Goal: Obtain resource: Download file/media

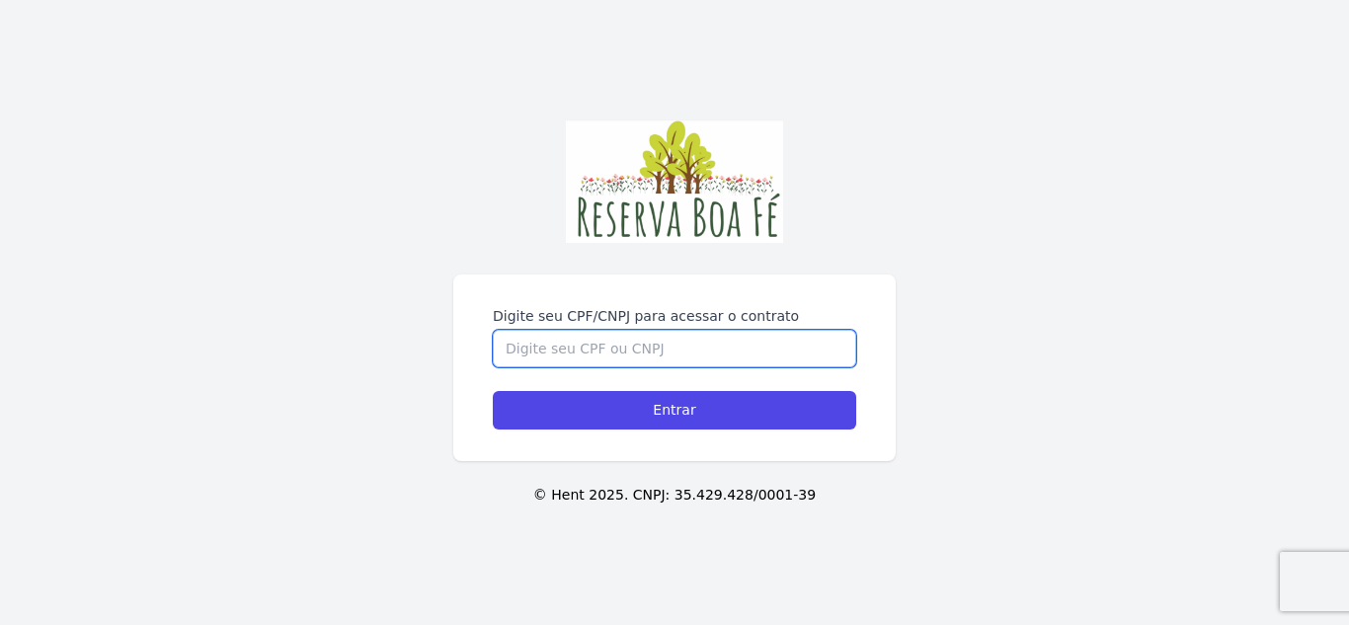
click at [610, 332] on input "Digite seu CPF/CNPJ para acessar o contrato" at bounding box center [674, 349] width 363 height 38
type input "04459941694"
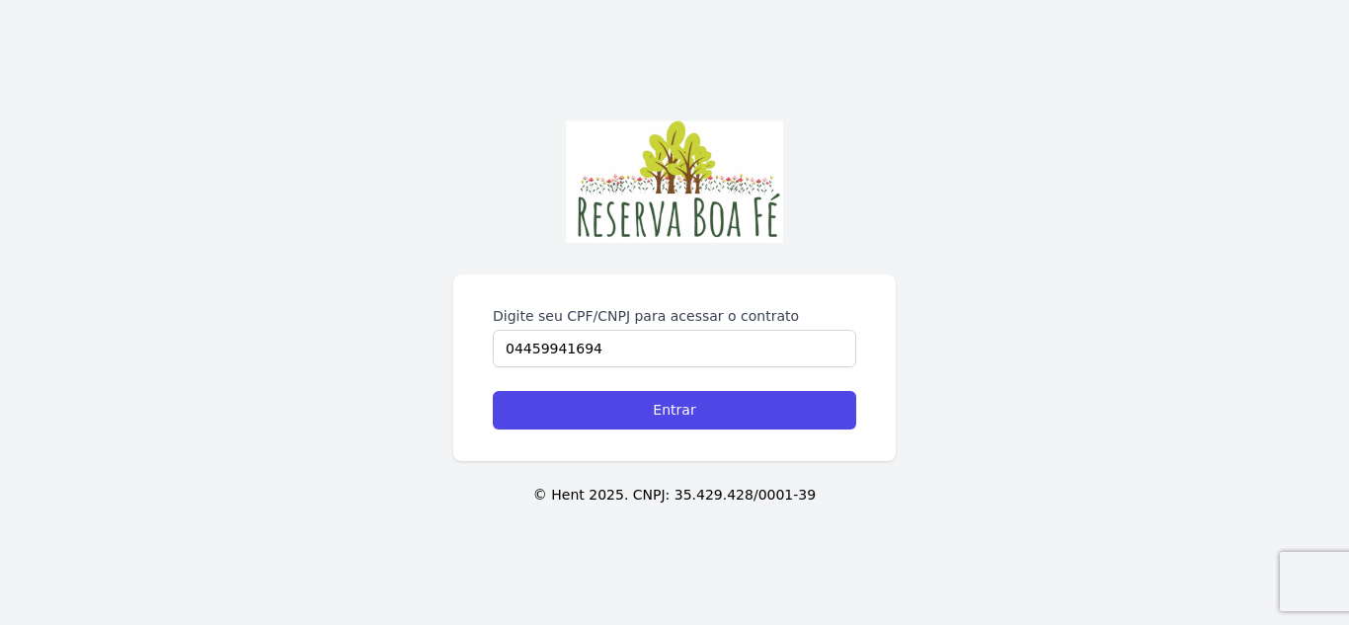
click at [634, 432] on div "Digite seu CPF/CNPJ para acessar o contrato 04459941694 Entrar" at bounding box center [674, 368] width 442 height 187
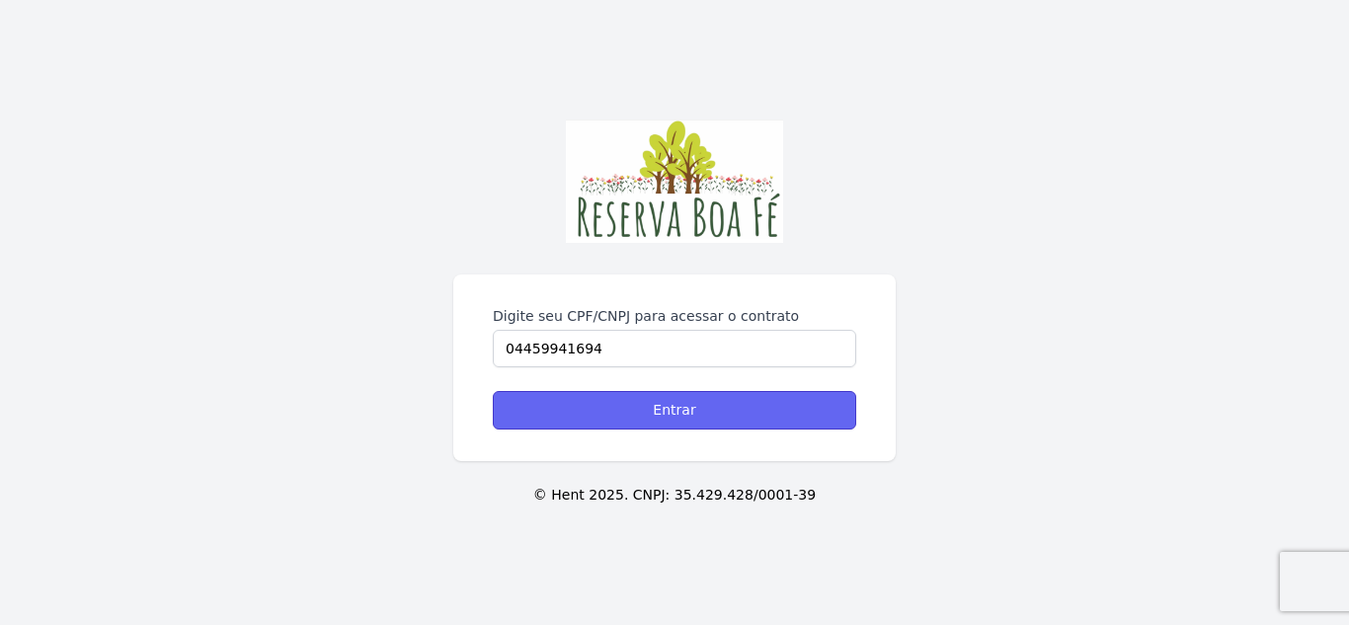
click at [631, 415] on input "Entrar" at bounding box center [674, 410] width 363 height 39
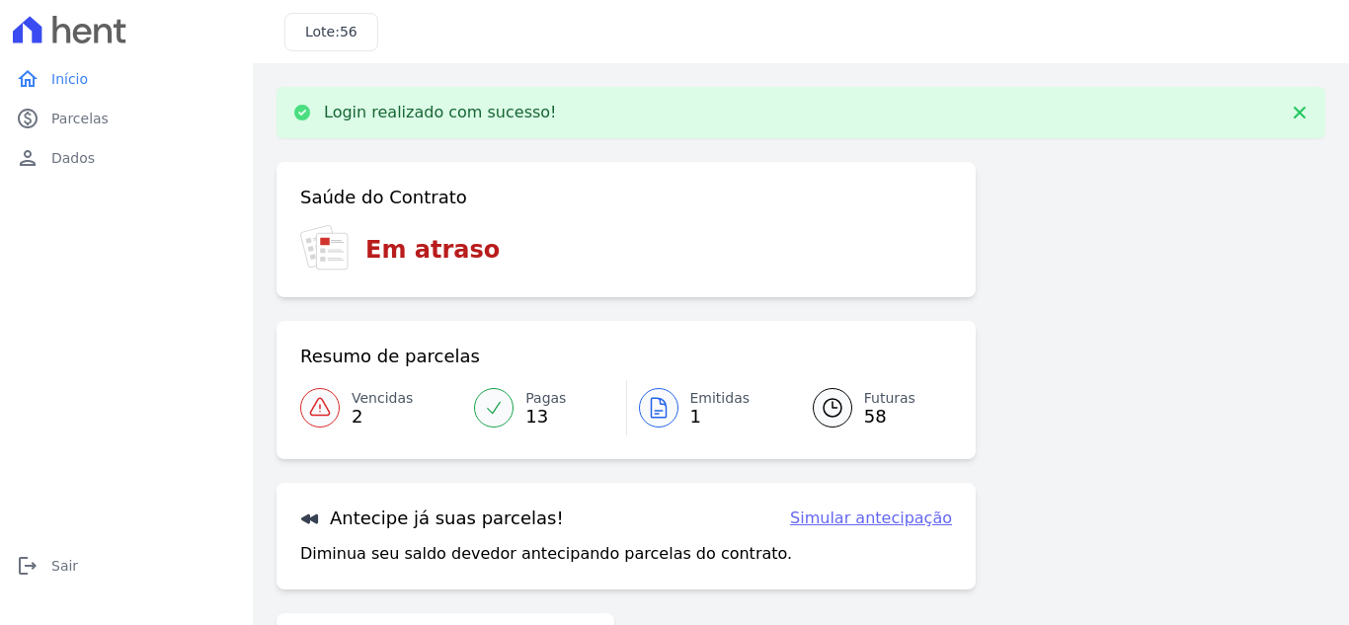
click at [371, 400] on span "Vencidas" at bounding box center [382, 398] width 61 height 21
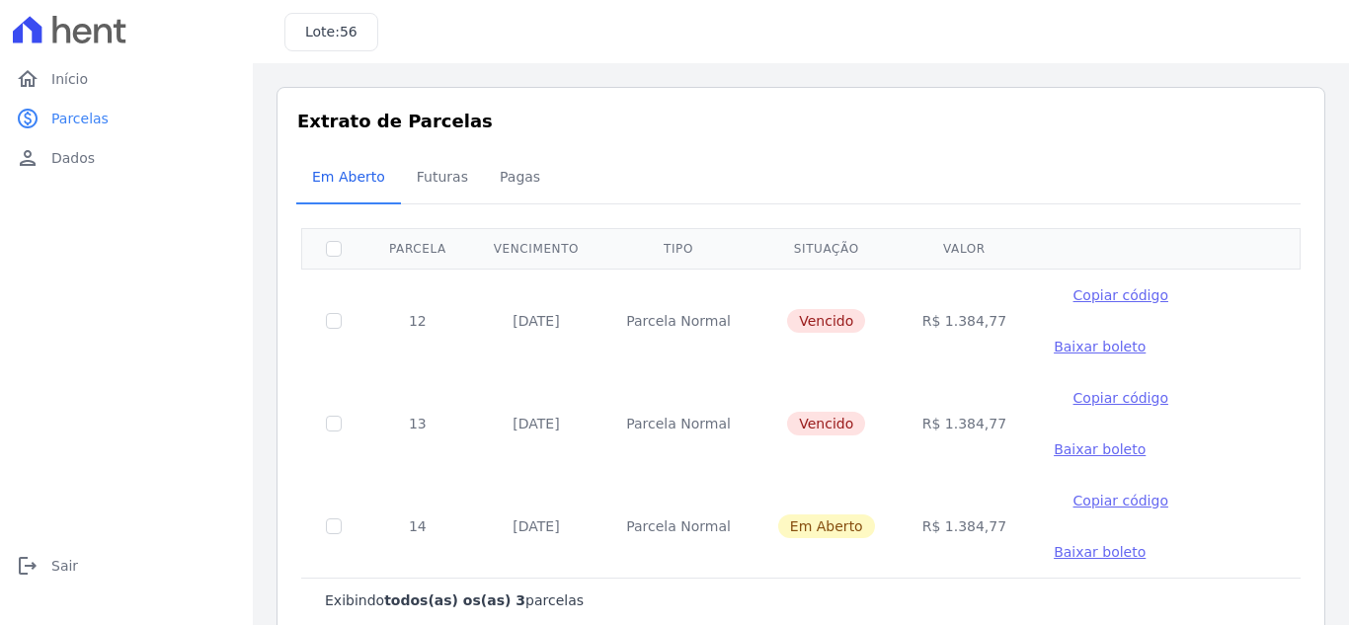
click at [1065, 352] on span "Baixar boleto" at bounding box center [1100, 347] width 92 height 16
